Goal: Find contact information

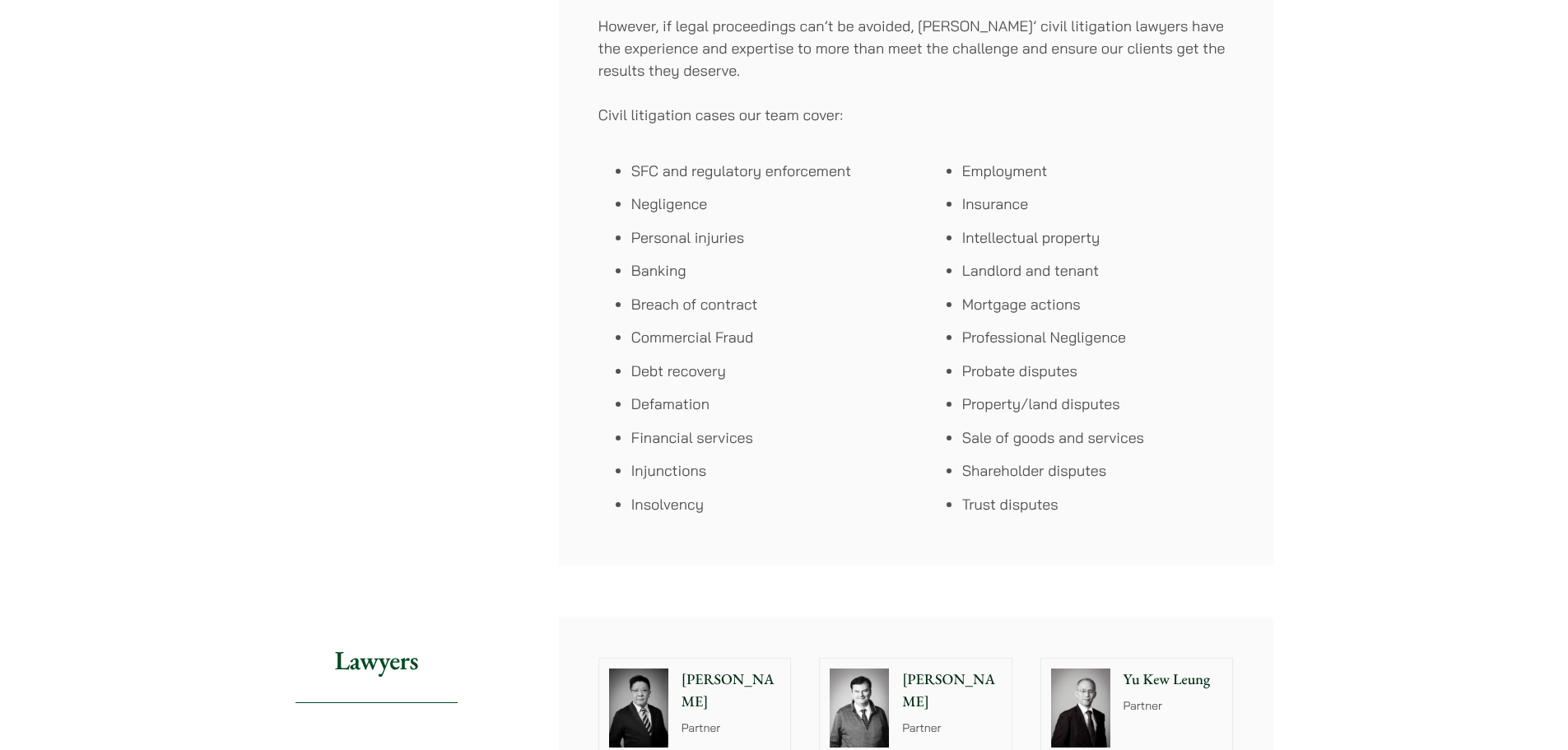
scroll to position [1400, 0]
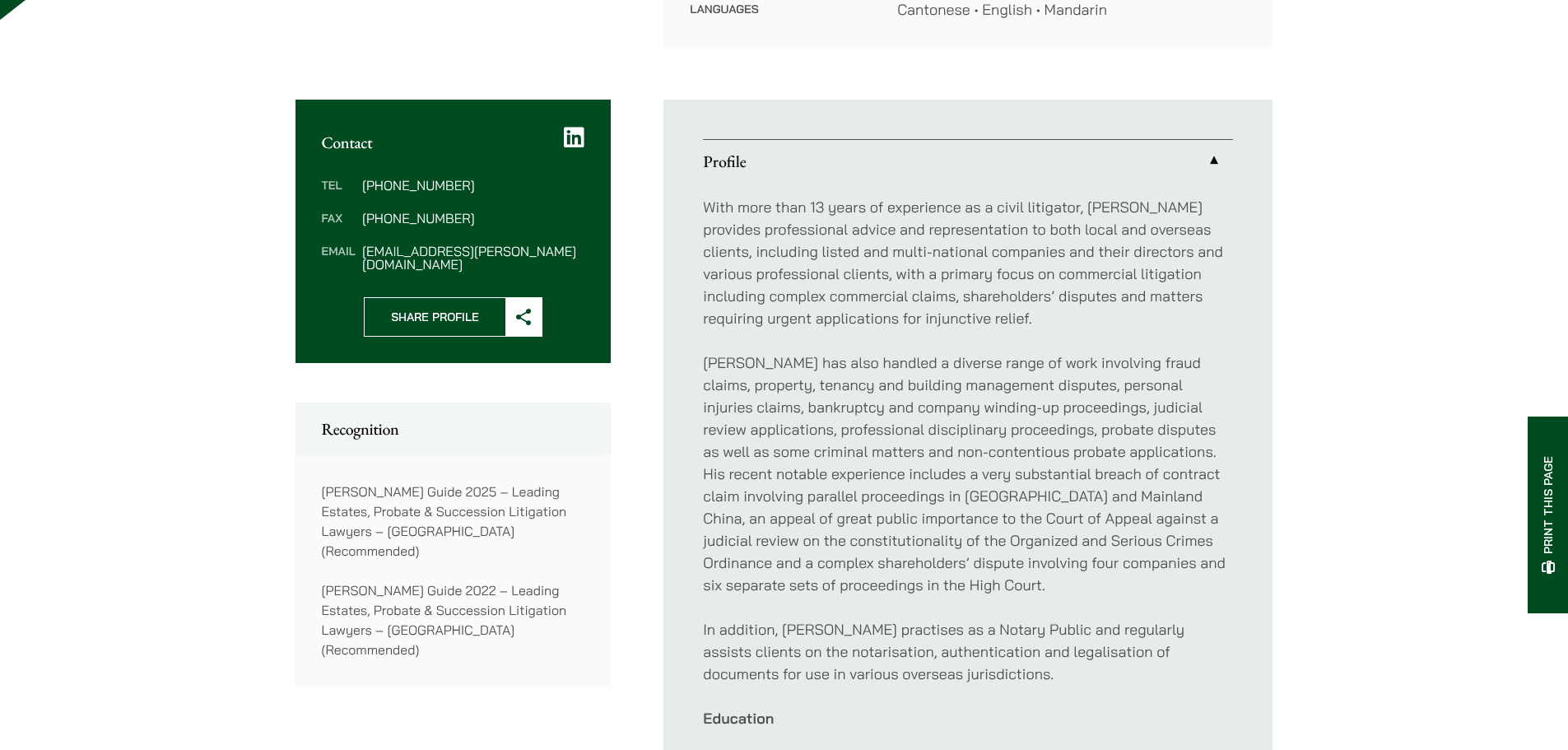
scroll to position [577, 0]
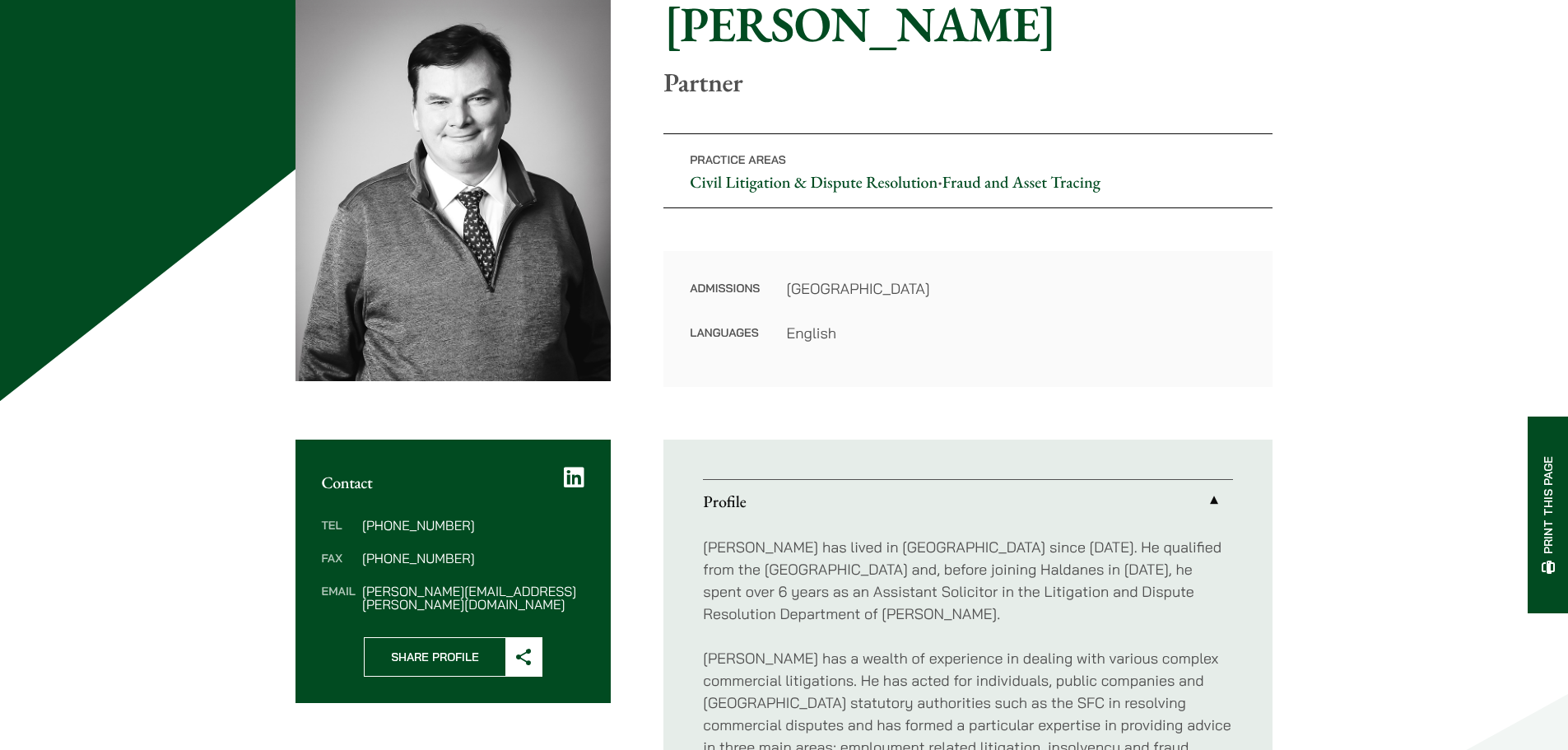
scroll to position [330, 0]
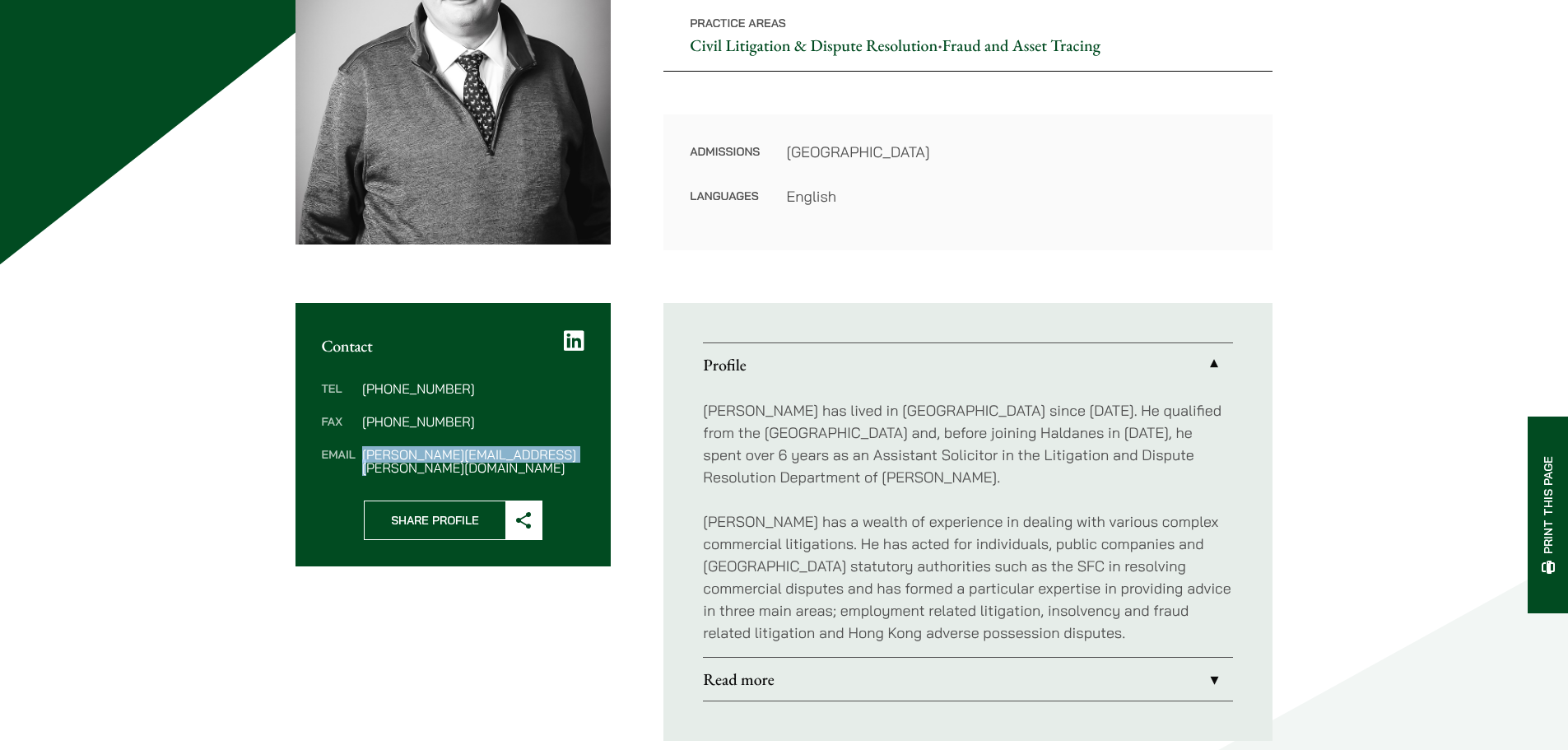
drag, startPoint x: 563, startPoint y: 457, endPoint x: 364, endPoint y: 462, distance: 199.1
click at [364, 462] on dd "patrick.rattigan@haldanes.com" at bounding box center [473, 461] width 222 height 26
copy dd "patrick.rattigan@haldanes.com"
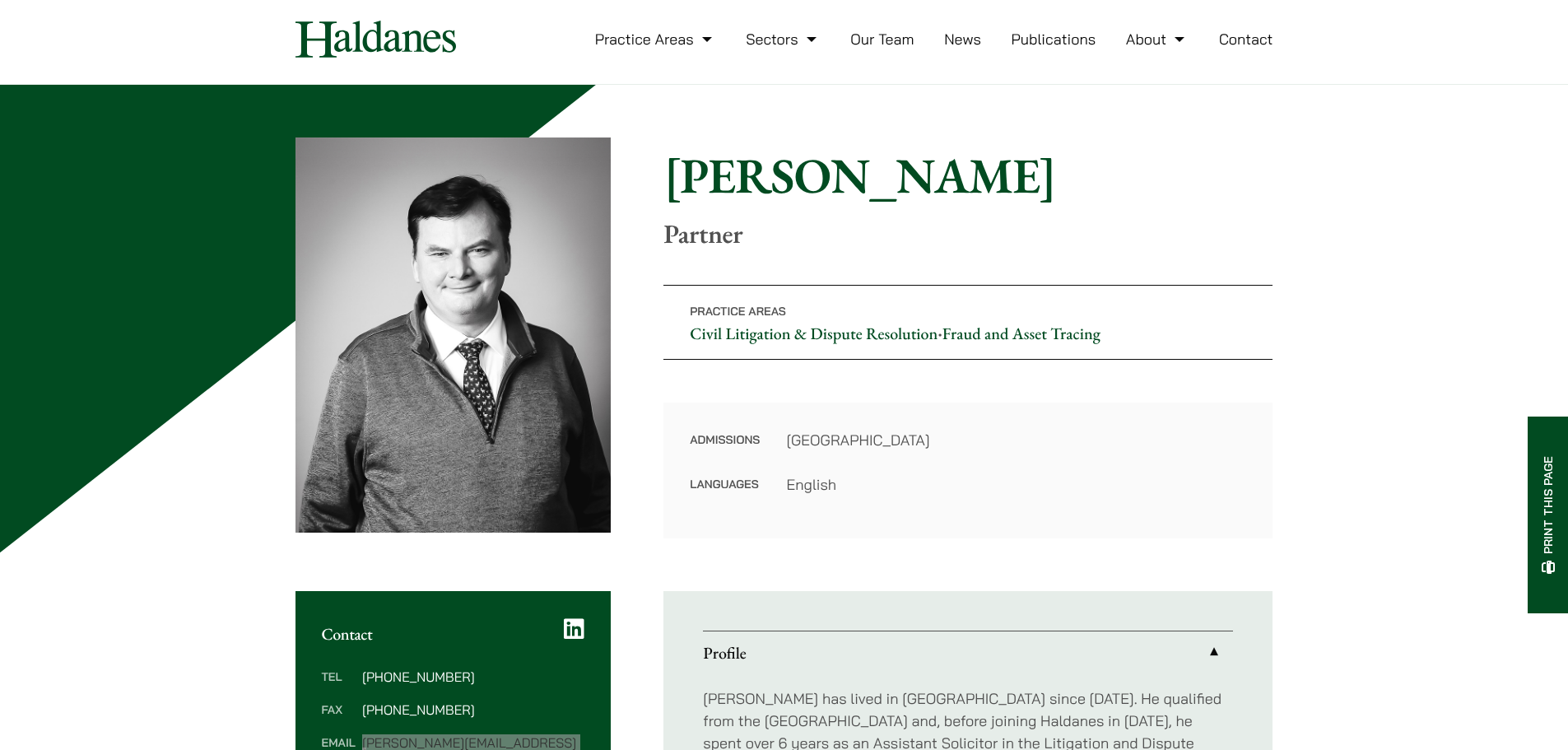
scroll to position [0, 0]
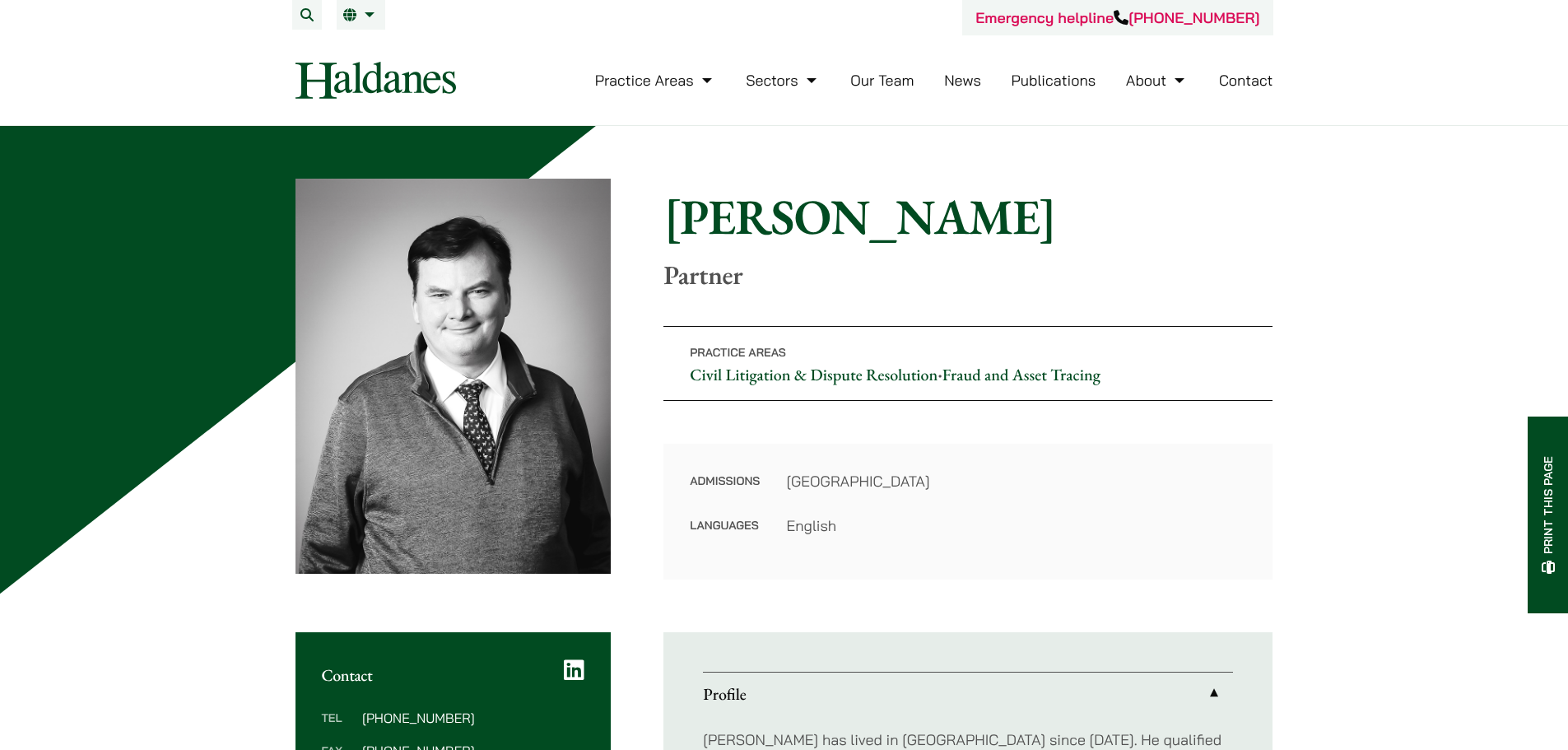
click at [758, 211] on h1 "[PERSON_NAME]" at bounding box center [968, 216] width 609 height 59
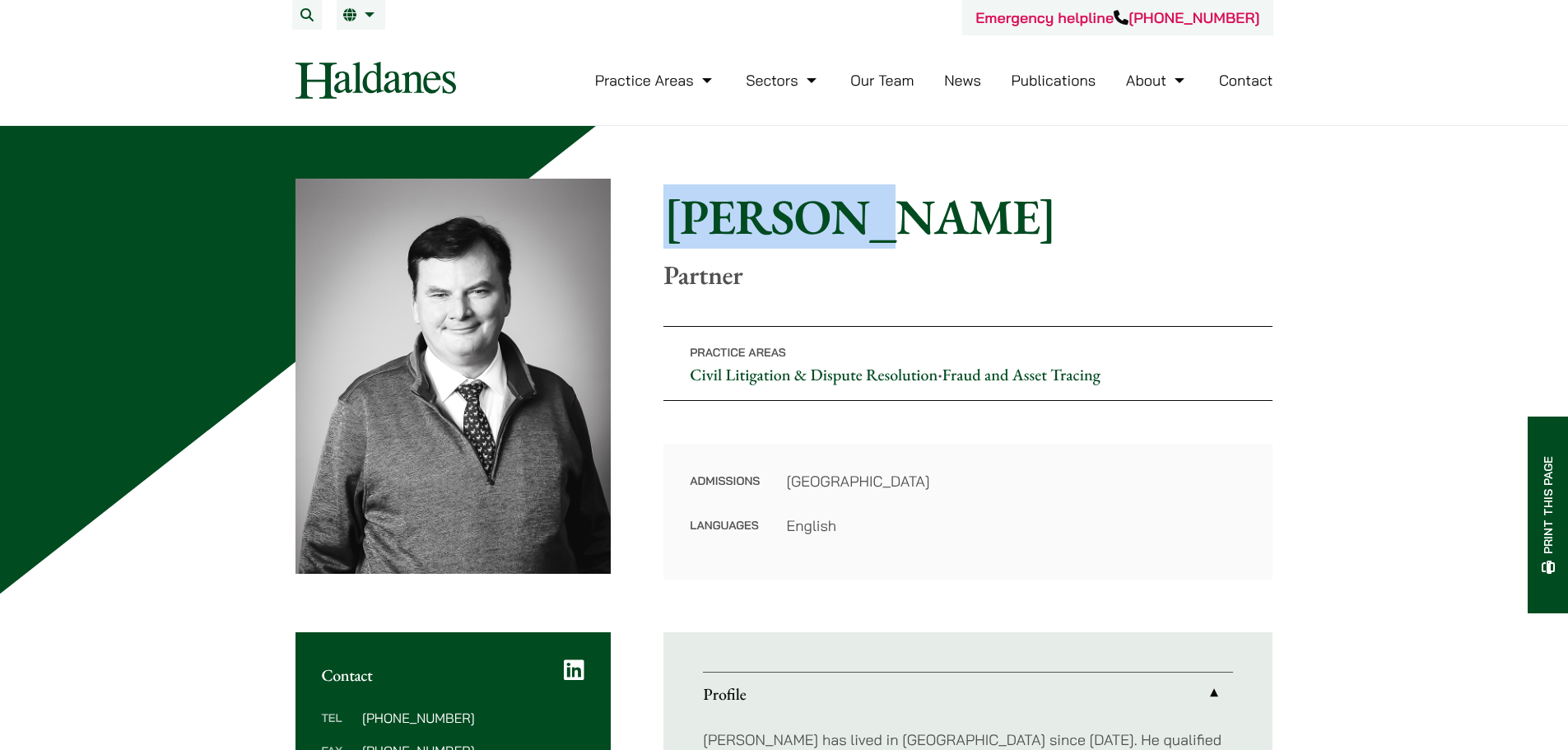
click at [758, 211] on h1 "[PERSON_NAME]" at bounding box center [968, 216] width 609 height 59
copy h1 "Patrick"
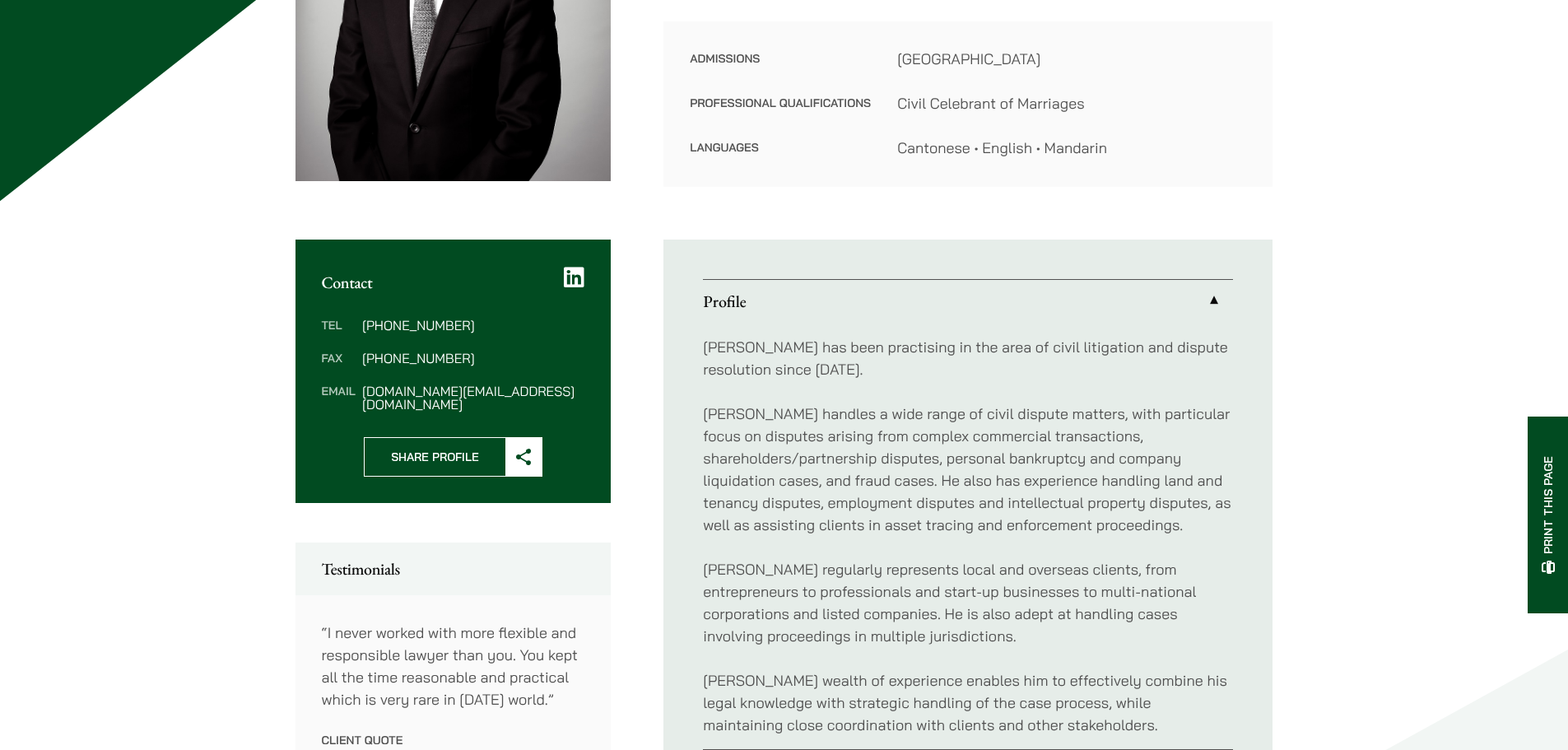
scroll to position [412, 0]
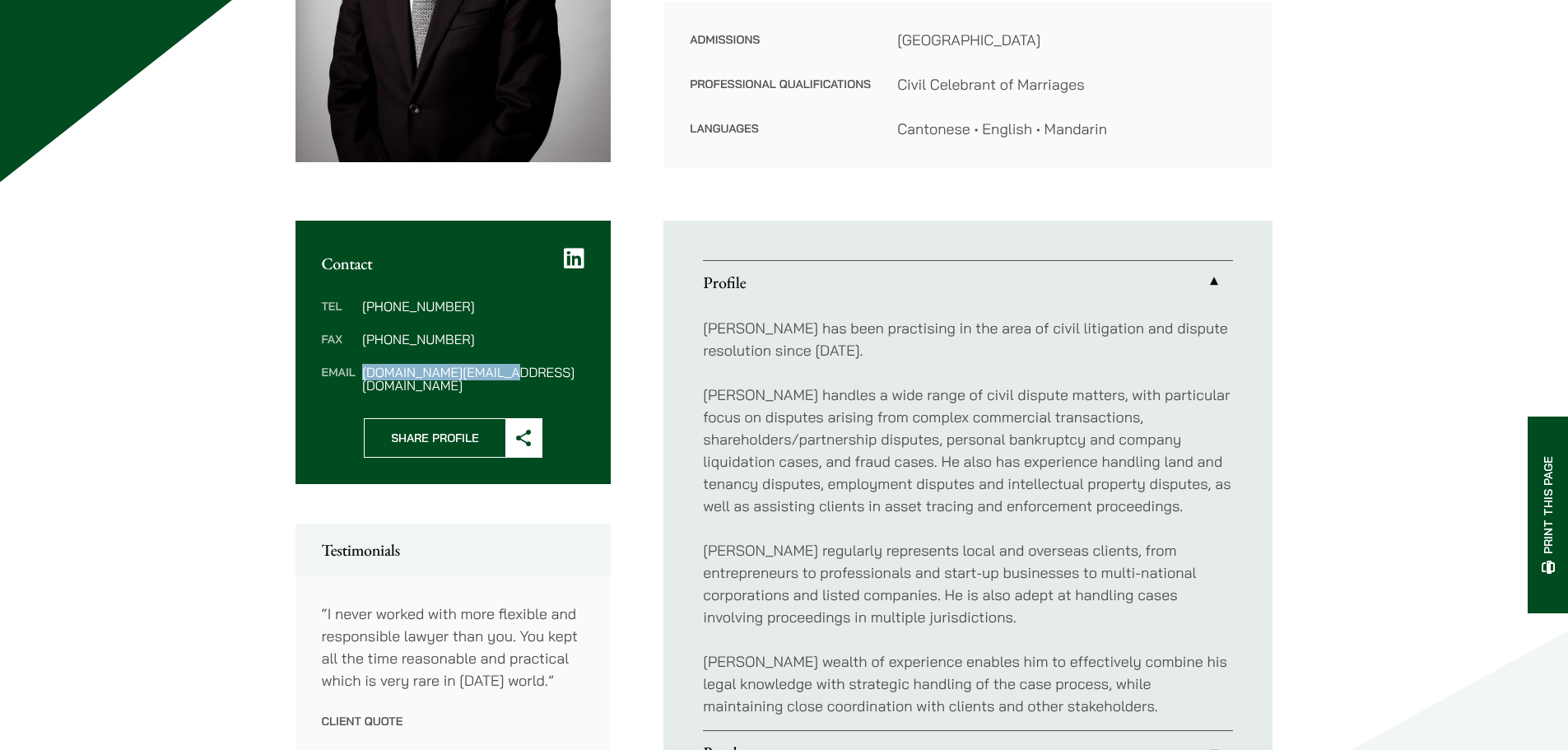
drag, startPoint x: 520, startPoint y: 363, endPoint x: 360, endPoint y: 379, distance: 160.8
click at [360, 379] on div "Tel [PHONE_NUMBER] Fax [PHONE_NUMBER] Email [PERSON_NAME][DOMAIN_NAME][EMAIL_AD…" at bounding box center [454, 345] width 316 height 145
copy dd "[DOMAIN_NAME][EMAIL_ADDRESS][DOMAIN_NAME]"
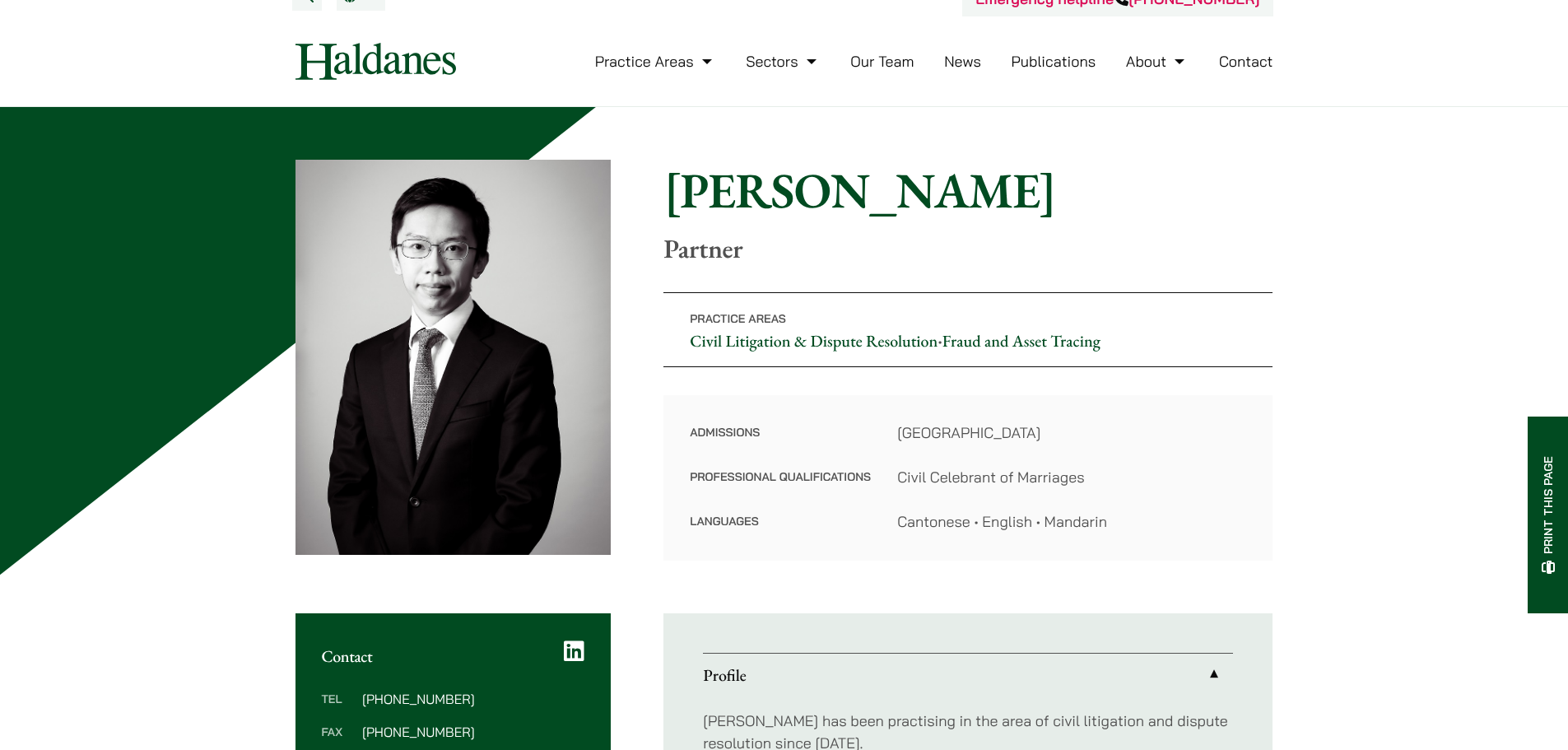
scroll to position [0, 0]
